Goal: Transaction & Acquisition: Purchase product/service

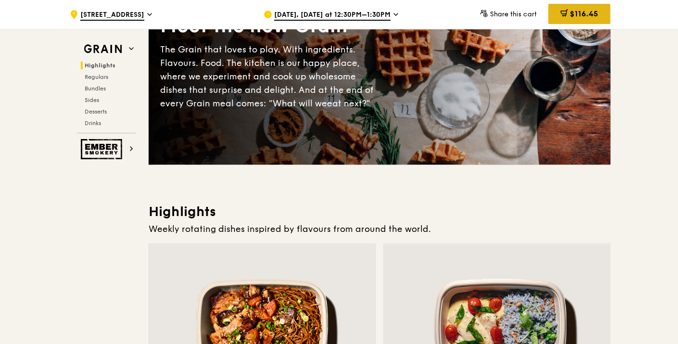
click at [576, 12] on span "$116.45" at bounding box center [583, 13] width 28 height 9
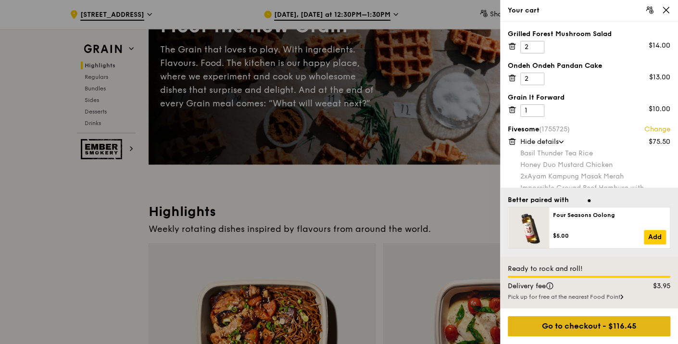
click at [582, 327] on div "Go to checkout - $116.45" at bounding box center [588, 326] width 162 height 20
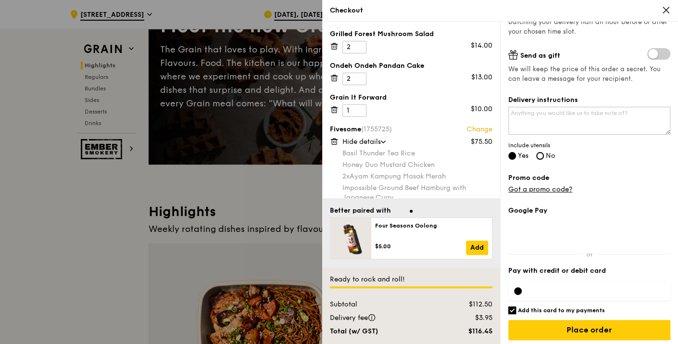
scroll to position [209, 0]
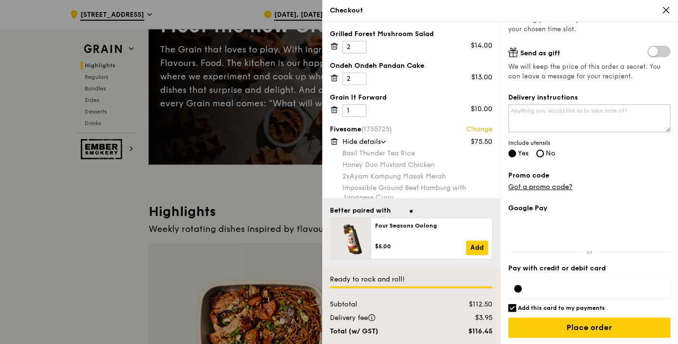
click at [527, 306] on h6 "Add this card to my payments" at bounding box center [561, 308] width 87 height 8
click at [516, 306] on input "Add this card to my payments" at bounding box center [512, 308] width 8 height 8
checkbox input "false"
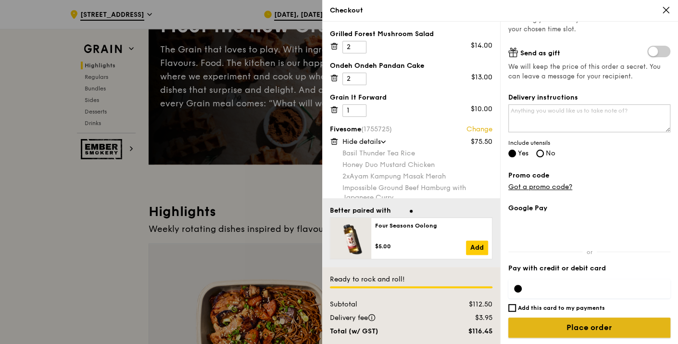
click at [572, 324] on input "Place order" at bounding box center [589, 327] width 162 height 20
click at [598, 325] on input "Place order" at bounding box center [589, 327] width 162 height 20
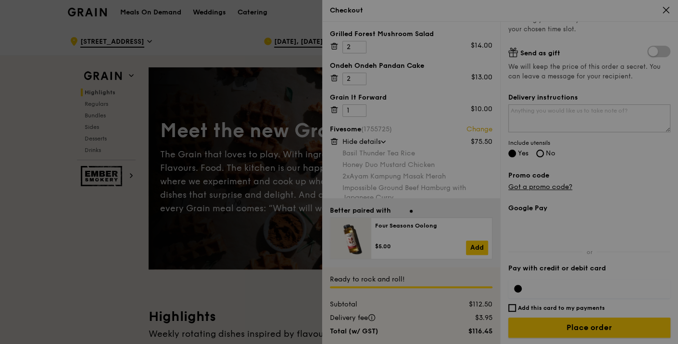
scroll to position [0, 0]
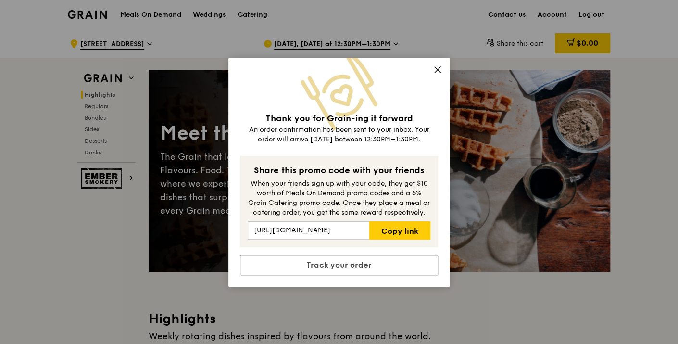
click at [435, 71] on icon at bounding box center [437, 70] width 6 height 6
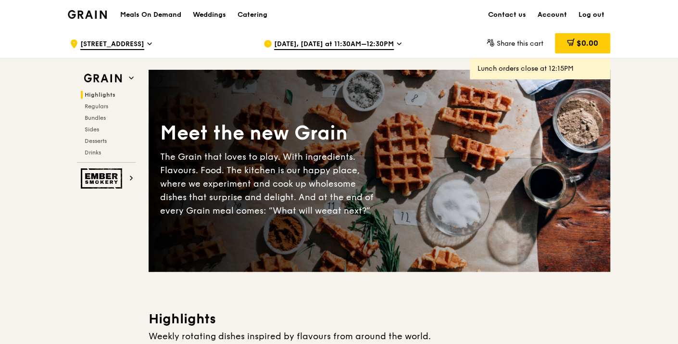
click at [553, 17] on link "Account" at bounding box center [551, 14] width 41 height 29
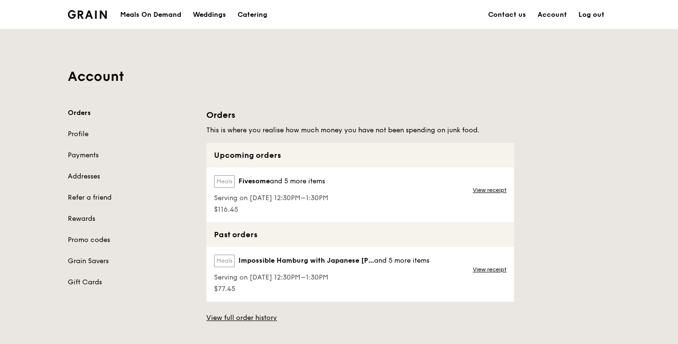
scroll to position [53, 0]
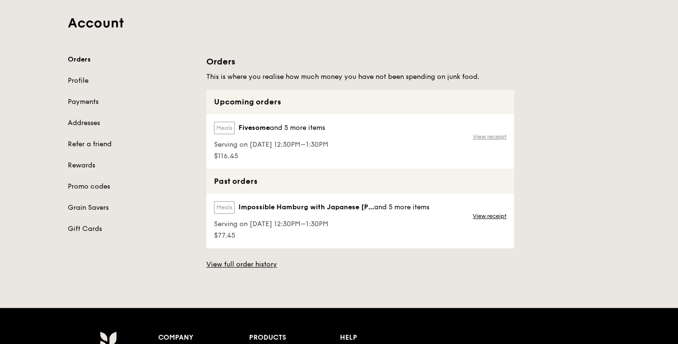
click at [493, 135] on link "View receipt" at bounding box center [489, 137] width 34 height 8
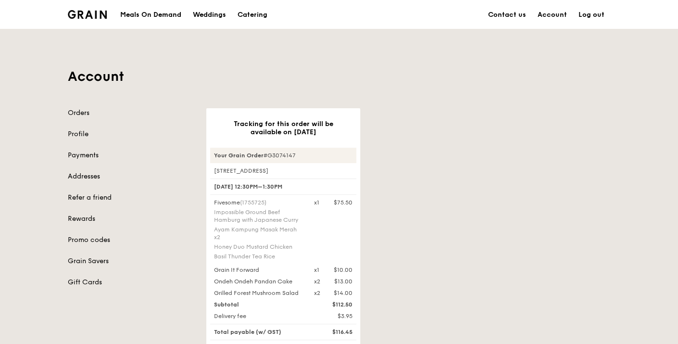
click at [603, 14] on link "Log out" at bounding box center [590, 14] width 37 height 29
